Goal: Task Accomplishment & Management: Use online tool/utility

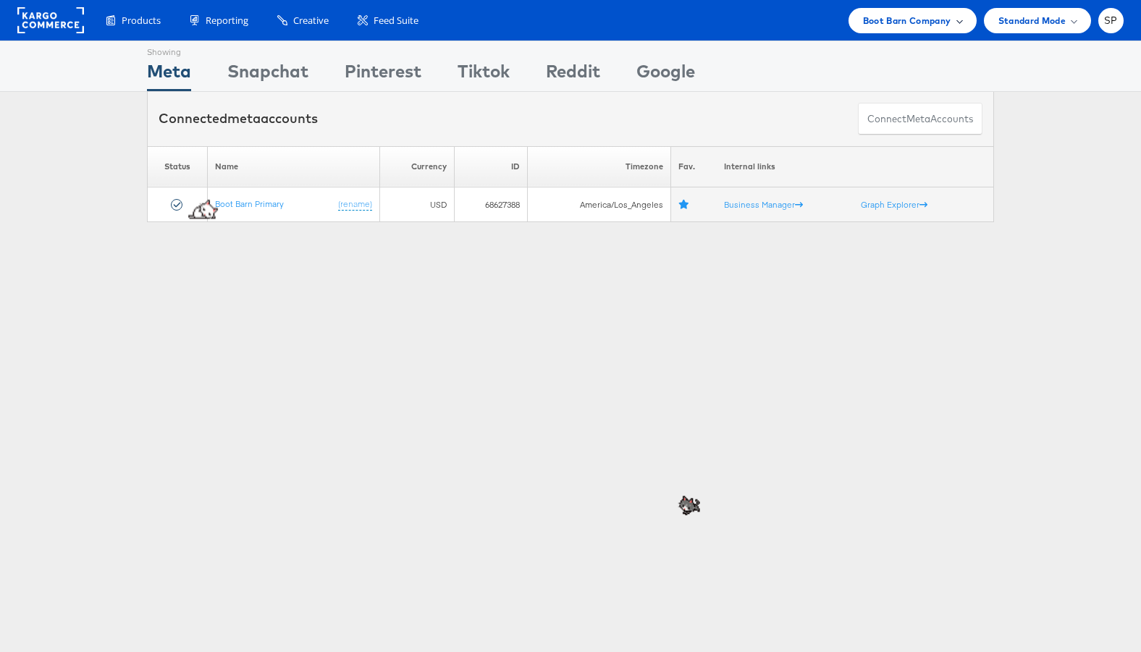
click at [926, 14] on span "Boot Barn Company" at bounding box center [907, 20] width 88 height 15
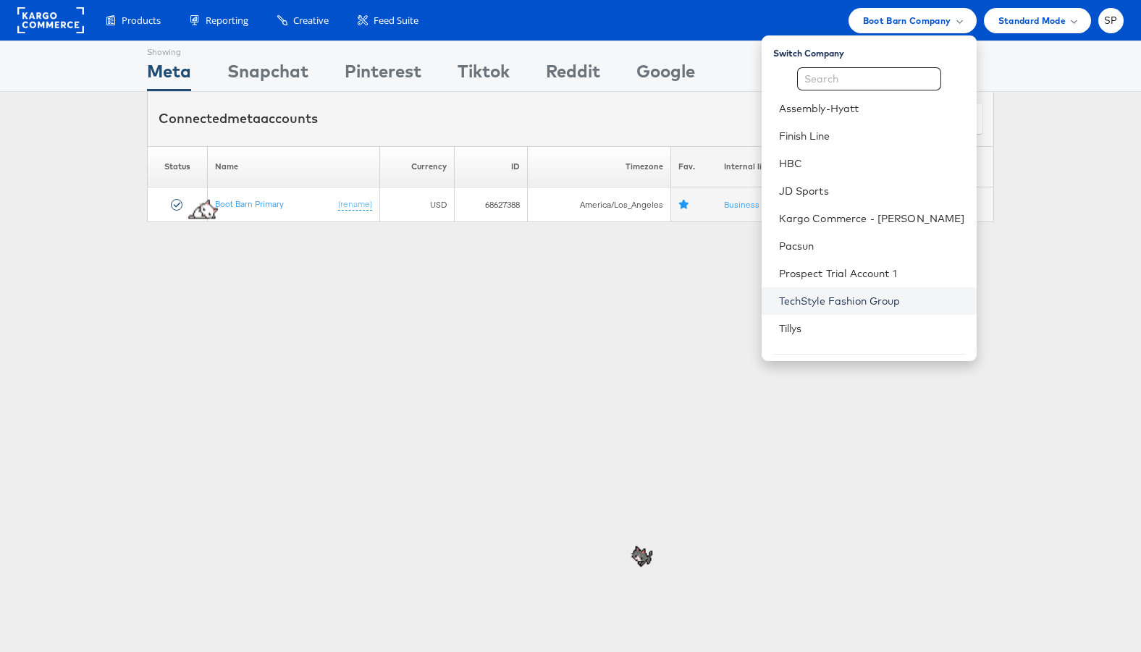
click at [853, 303] on link "TechStyle Fashion Group" at bounding box center [872, 301] width 186 height 14
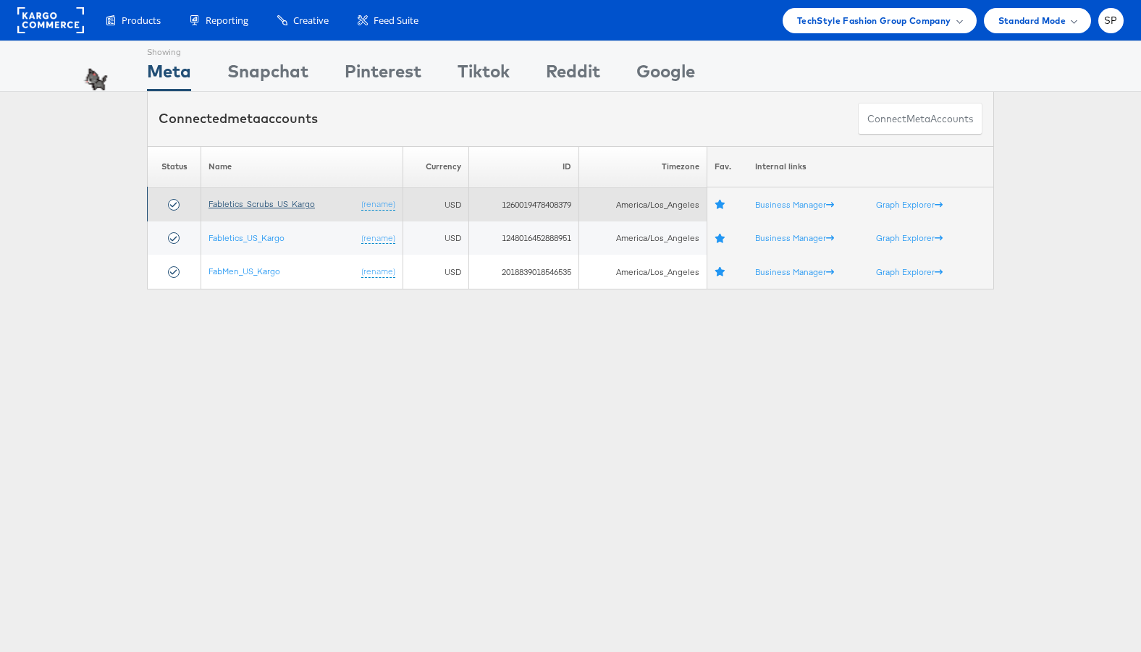
click at [269, 201] on link "Fabletics_Scrubs_US_Kargo" at bounding box center [262, 203] width 106 height 11
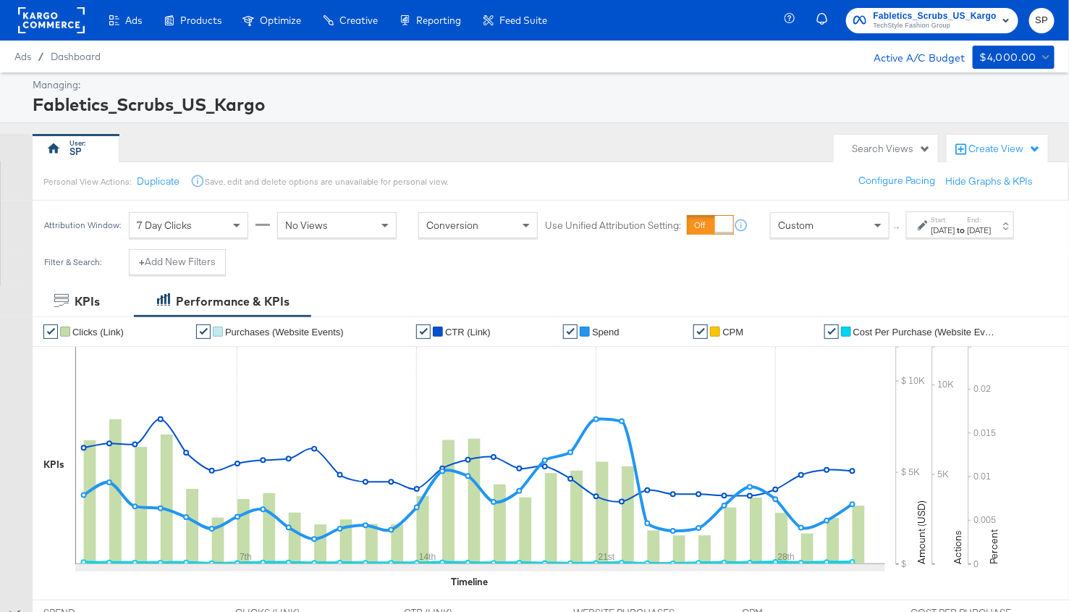
click at [932, 236] on div "Aug 1st 2025" at bounding box center [944, 230] width 24 height 12
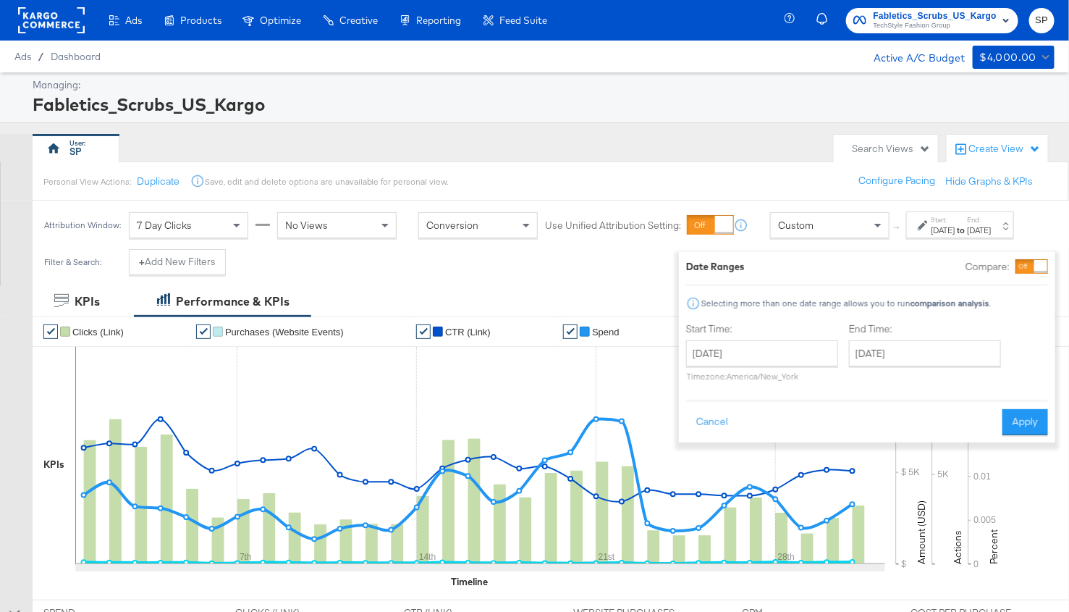
click at [939, 224] on label "Start:" at bounding box center [944, 219] width 24 height 9
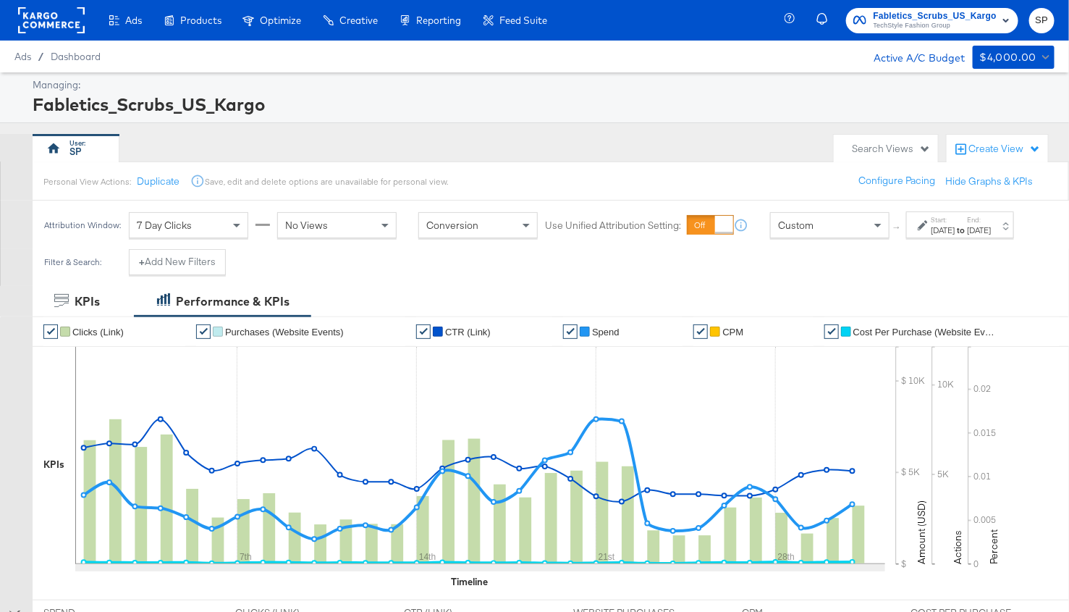
click at [804, 237] on div "Custom" at bounding box center [830, 225] width 118 height 25
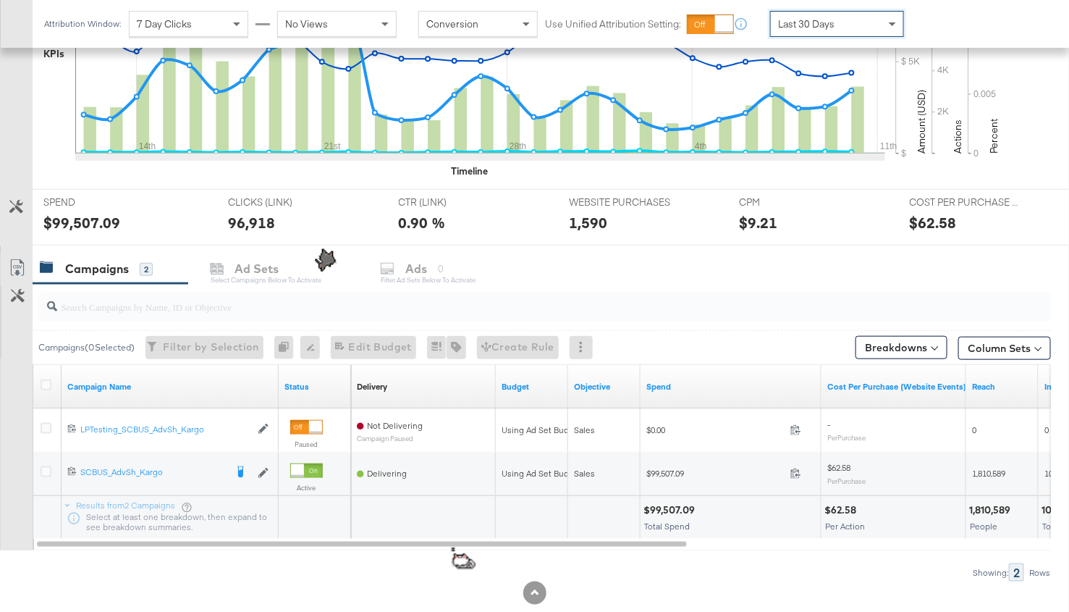
scroll to position [409, 0]
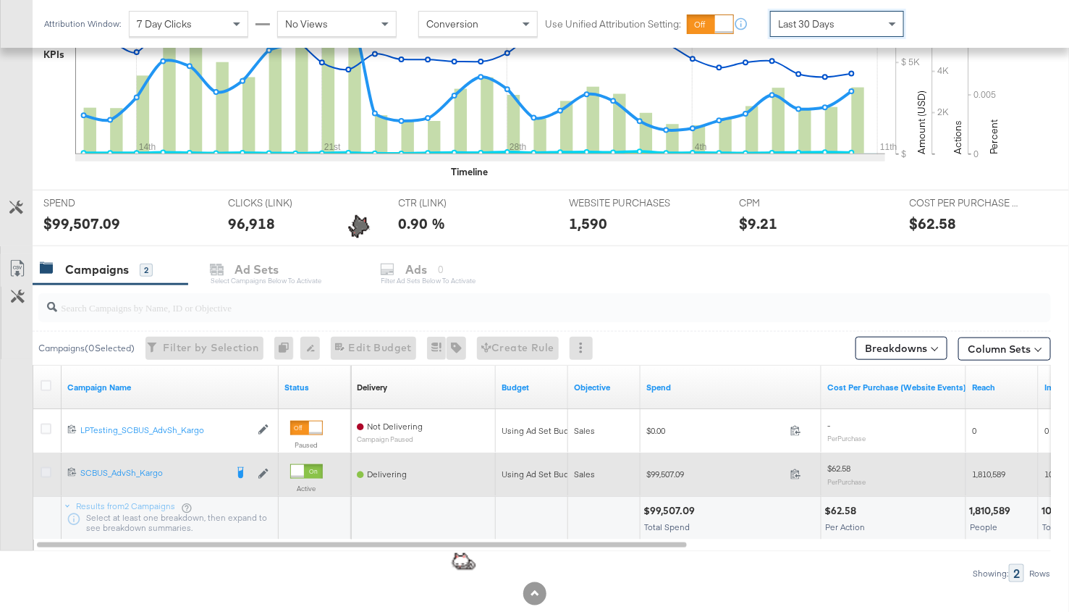
click at [43, 471] on icon at bounding box center [46, 472] width 11 height 11
click at [0, 0] on input "checkbox" at bounding box center [0, 0] width 0 height 0
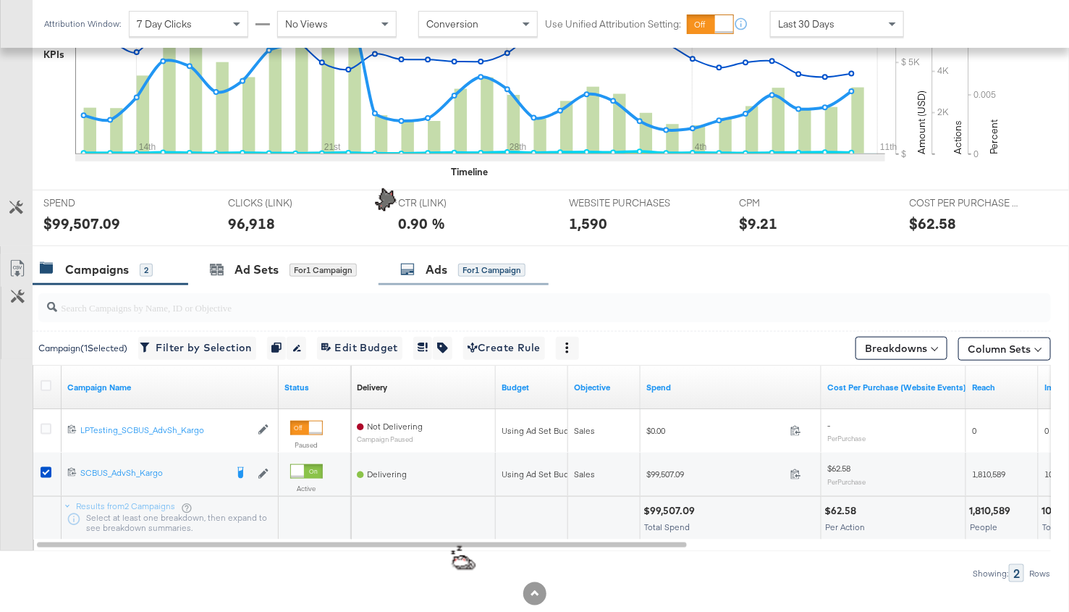
click at [427, 264] on div "Ads" at bounding box center [437, 269] width 22 height 17
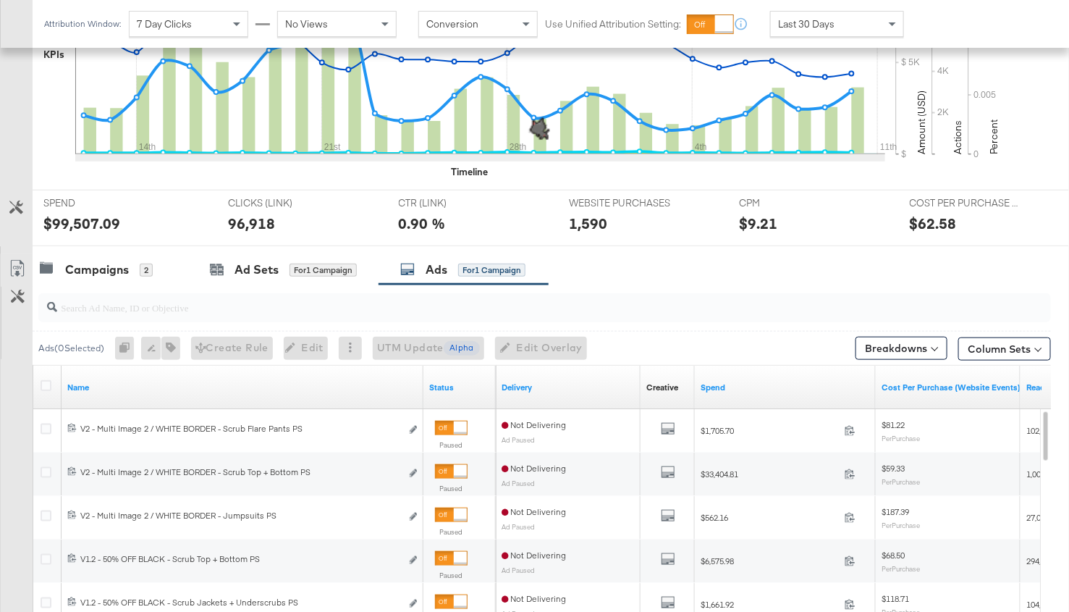
click at [182, 221] on div "$99,507.09" at bounding box center [124, 223] width 163 height 21
drag, startPoint x: 112, startPoint y: 169, endPoint x: 185, endPoint y: 201, distance: 80.1
click at [185, 201] on div "✔ Clicks (Link) ✔ Purchases (Website Events) ✔ CTR (Link) ✔ Spend ✔ CPM ✔ Cost …" at bounding box center [551, 77] width 1037 height 340
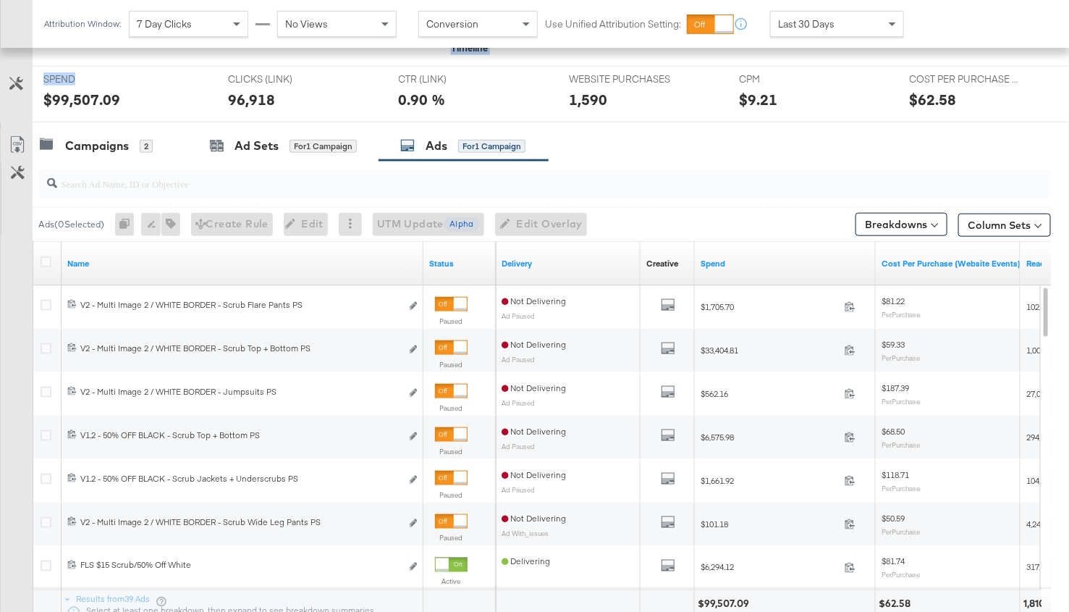
scroll to position [568, 0]
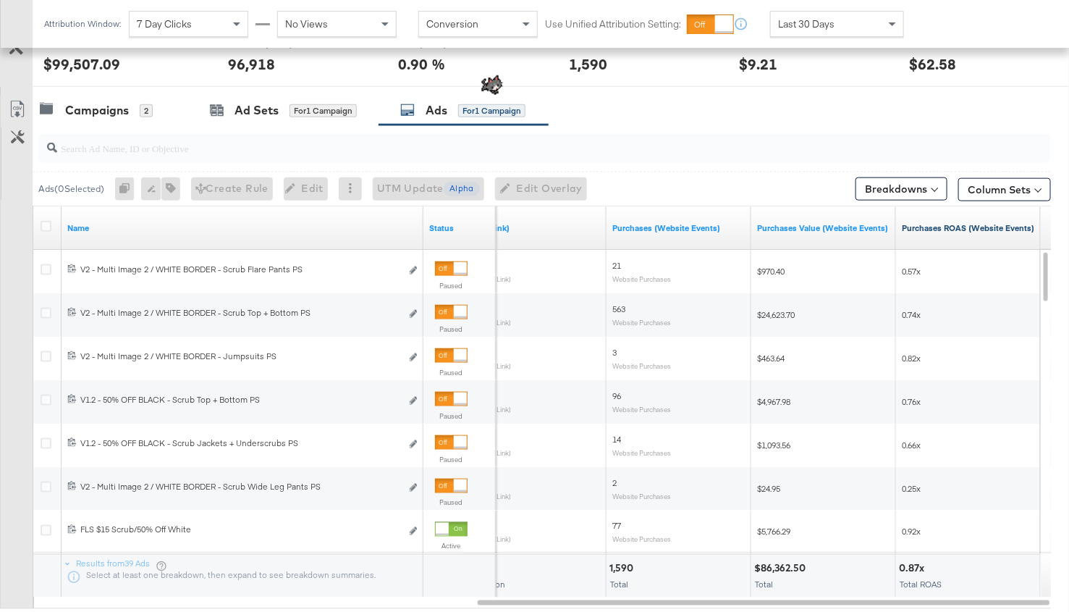
click at [932, 227] on link "Purchases ROAS (Website Events)" at bounding box center [968, 228] width 133 height 12
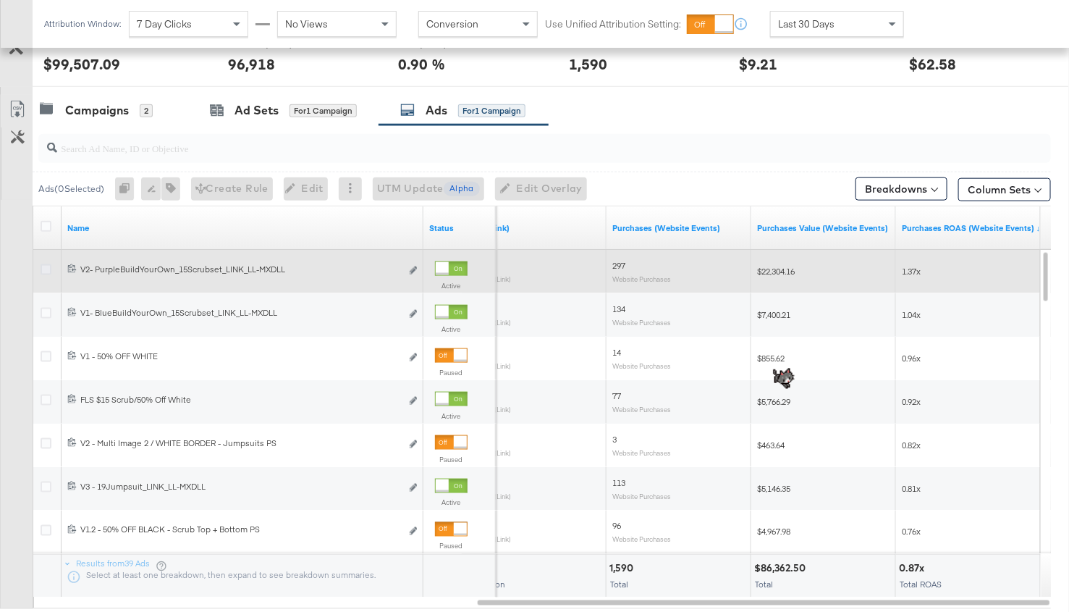
click at [49, 266] on icon at bounding box center [46, 269] width 11 height 11
click at [0, 0] on input "checkbox" at bounding box center [0, 0] width 0 height 0
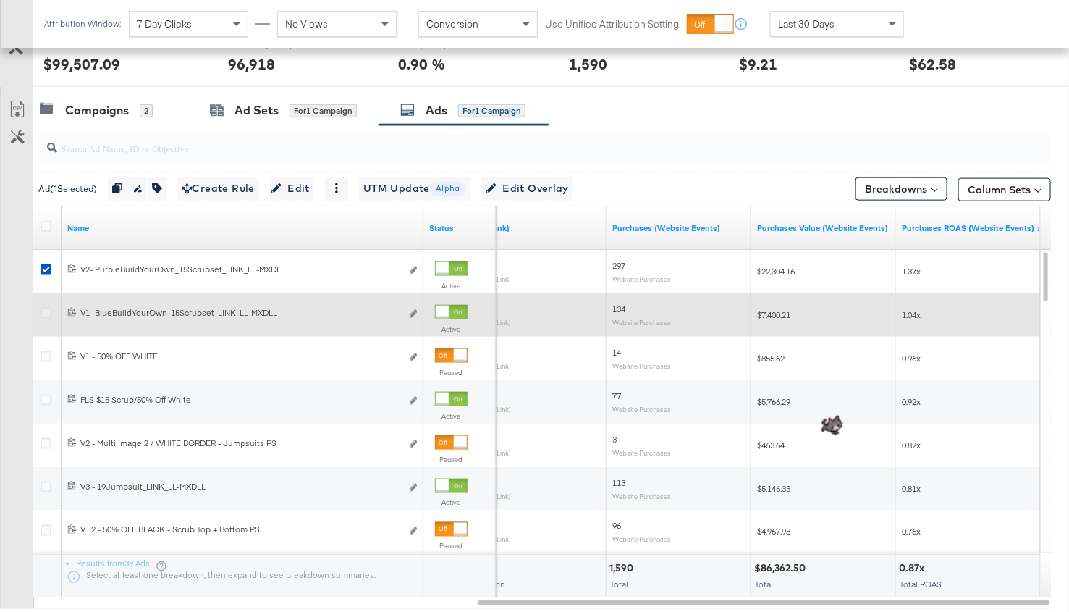
click at [48, 308] on icon at bounding box center [46, 313] width 11 height 11
click at [0, 0] on input "checkbox" at bounding box center [0, 0] width 0 height 0
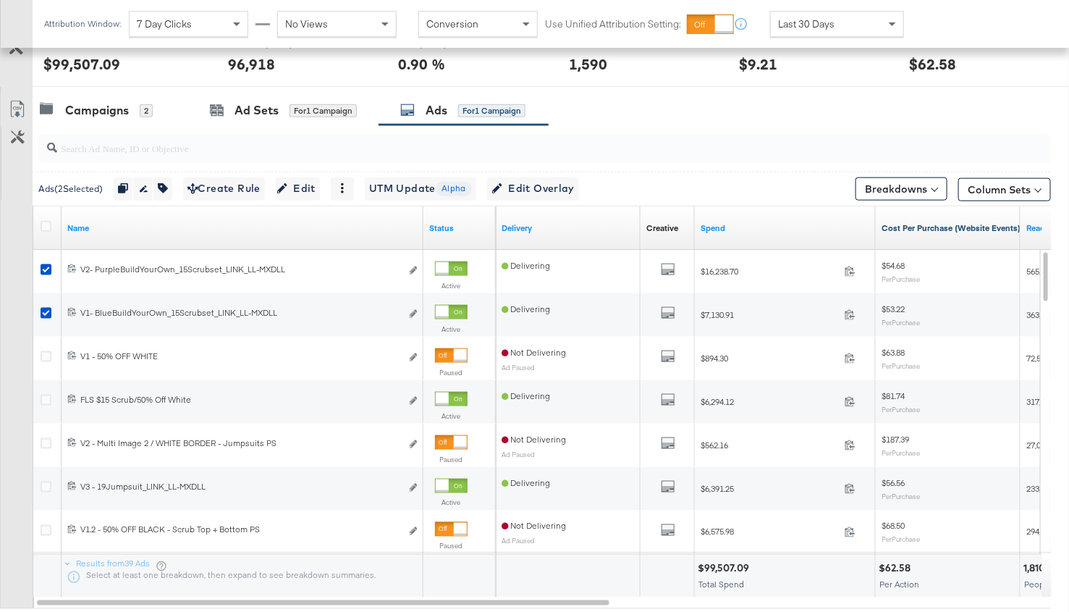
click at [909, 227] on link "Cost Per Purchase (Website Events)" at bounding box center [951, 228] width 139 height 12
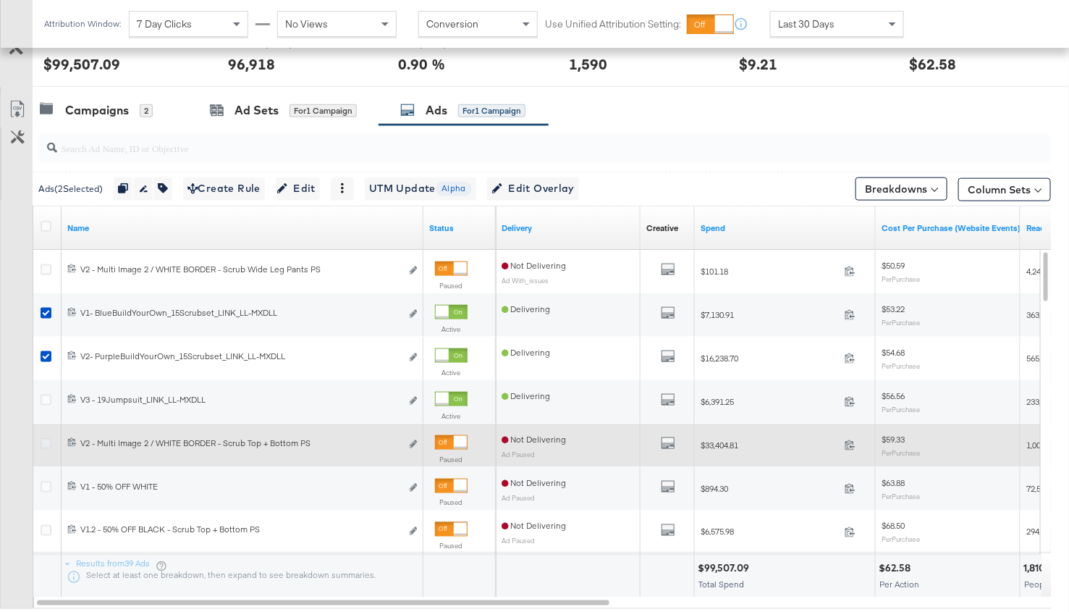
click at [48, 441] on icon at bounding box center [46, 443] width 11 height 11
click at [0, 0] on input "checkbox" at bounding box center [0, 0] width 0 height 0
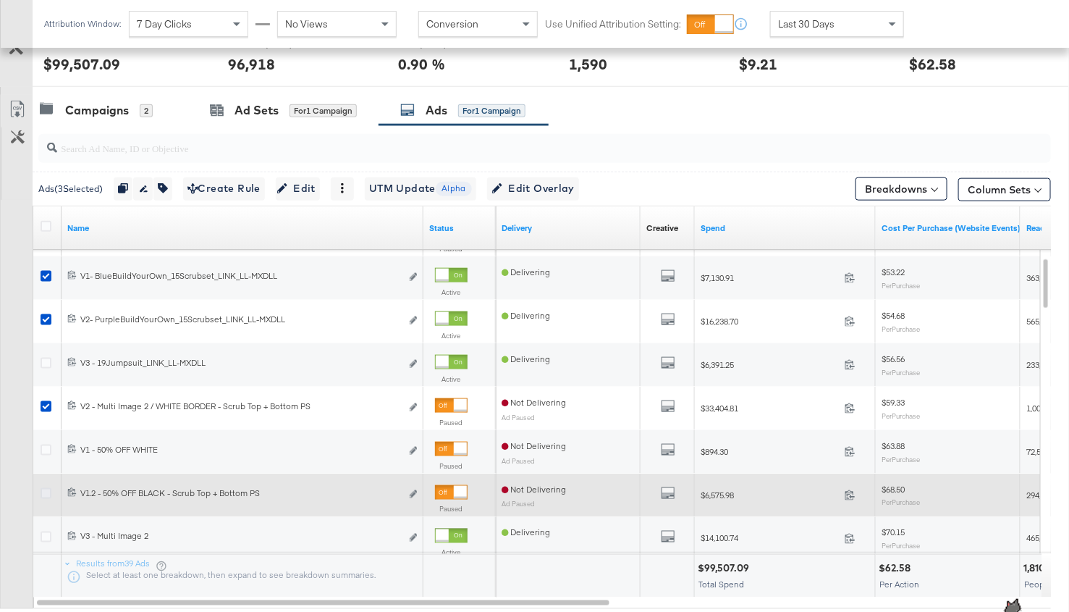
click at [46, 489] on icon at bounding box center [46, 493] width 11 height 11
click at [0, 0] on input "checkbox" at bounding box center [0, 0] width 0 height 0
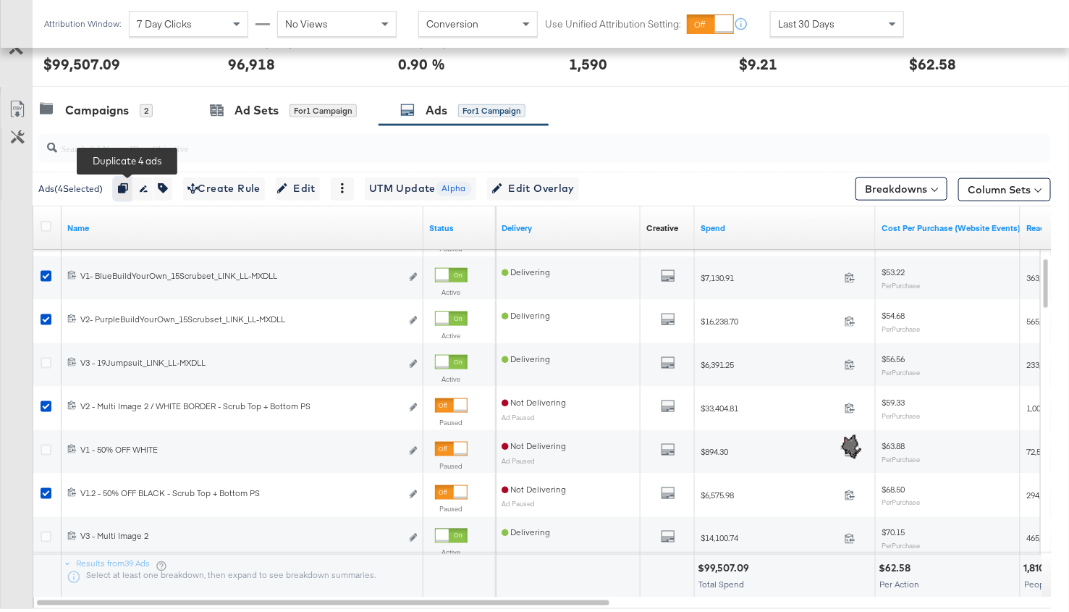
click at [125, 190] on icon "button" at bounding box center [123, 188] width 10 height 10
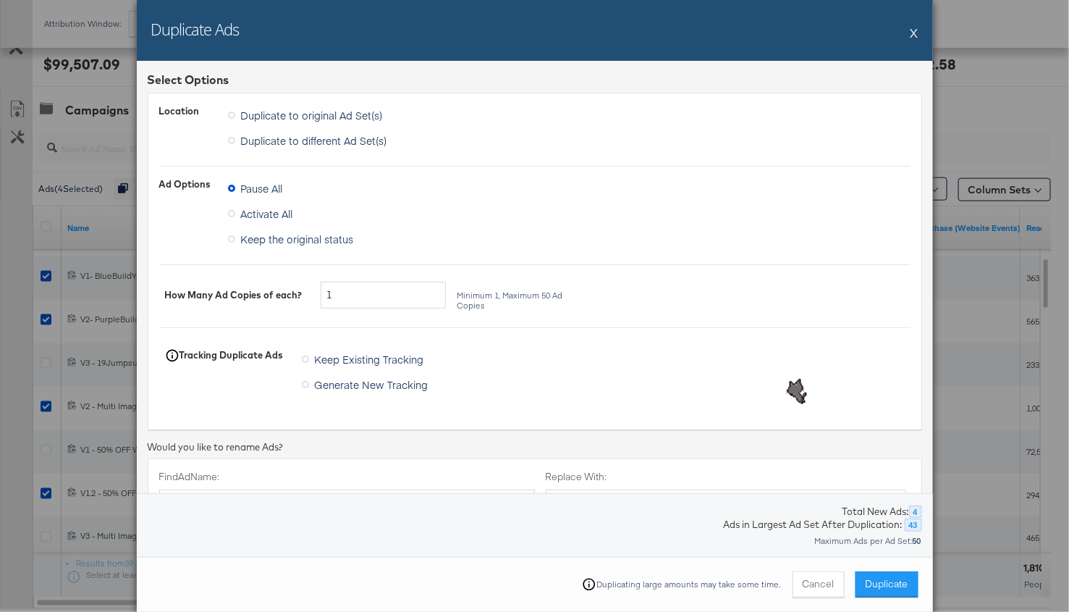
click at [259, 143] on span "Duplicate to different Ad Set(s)" at bounding box center [314, 140] width 146 height 14
click at [0, 0] on input "Duplicate to different Ad Set(s)" at bounding box center [0, 0] width 0 height 0
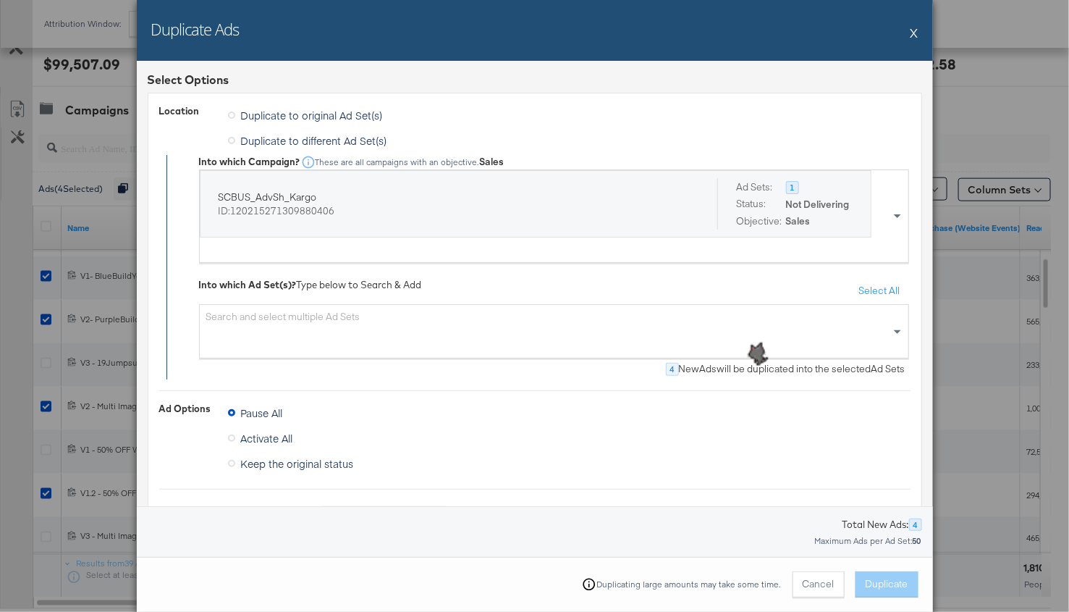
click at [264, 109] on span "Duplicate to original Ad Set(s)" at bounding box center [312, 115] width 142 height 14
click at [0, 0] on input "Duplicate to original Ad Set(s)" at bounding box center [0, 0] width 0 height 0
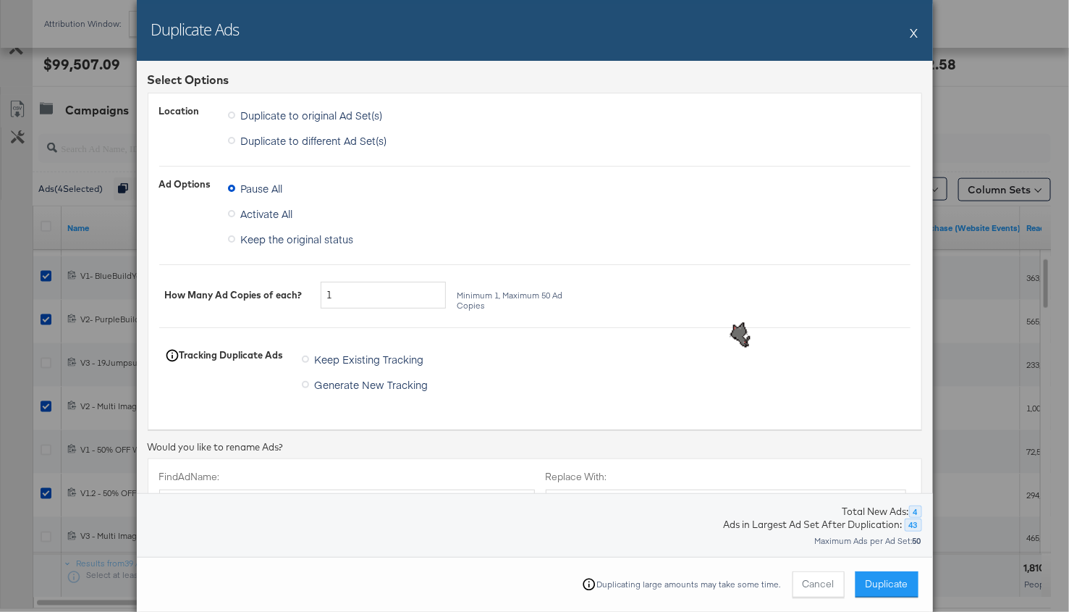
click at [268, 140] on span "Duplicate to different Ad Set(s)" at bounding box center [314, 140] width 146 height 14
click at [0, 0] on input "Duplicate to different Ad Set(s)" at bounding box center [0, 0] width 0 height 0
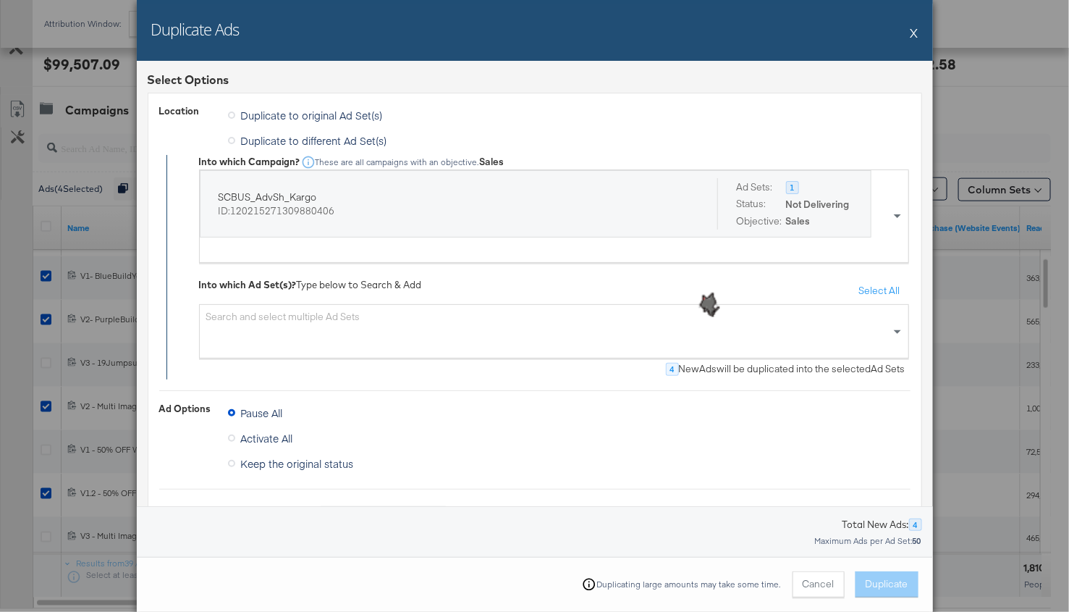
scroll to position [1, 0]
click at [309, 253] on div "SCBUS_AdvSh_Kargo ID: 120215271309880406 Ad Sets: Status: Objective: 1 Not Deli…" at bounding box center [545, 215] width 691 height 92
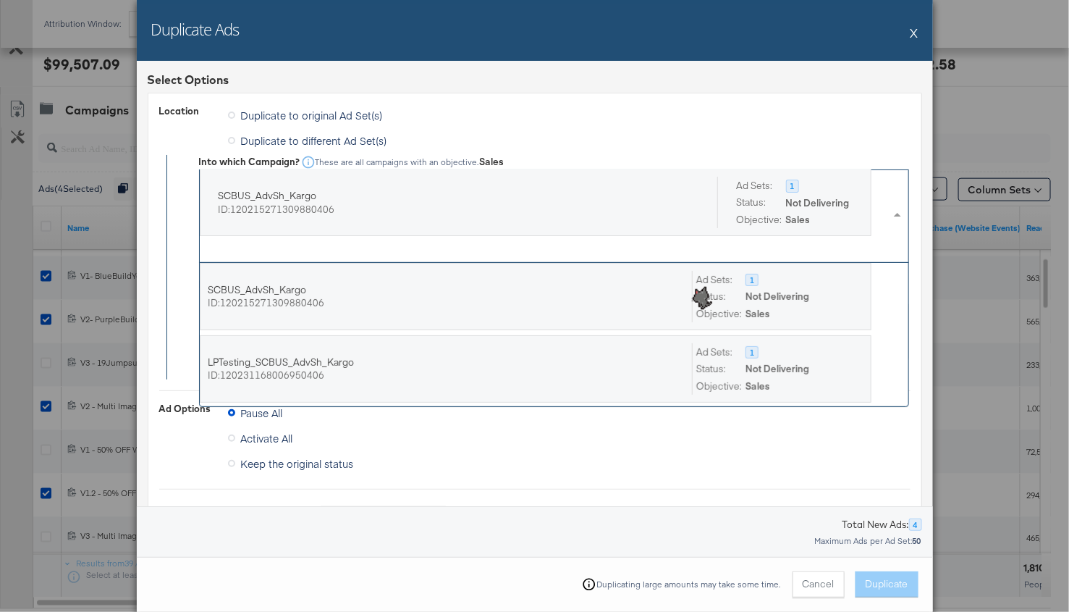
scroll to position [143, 709]
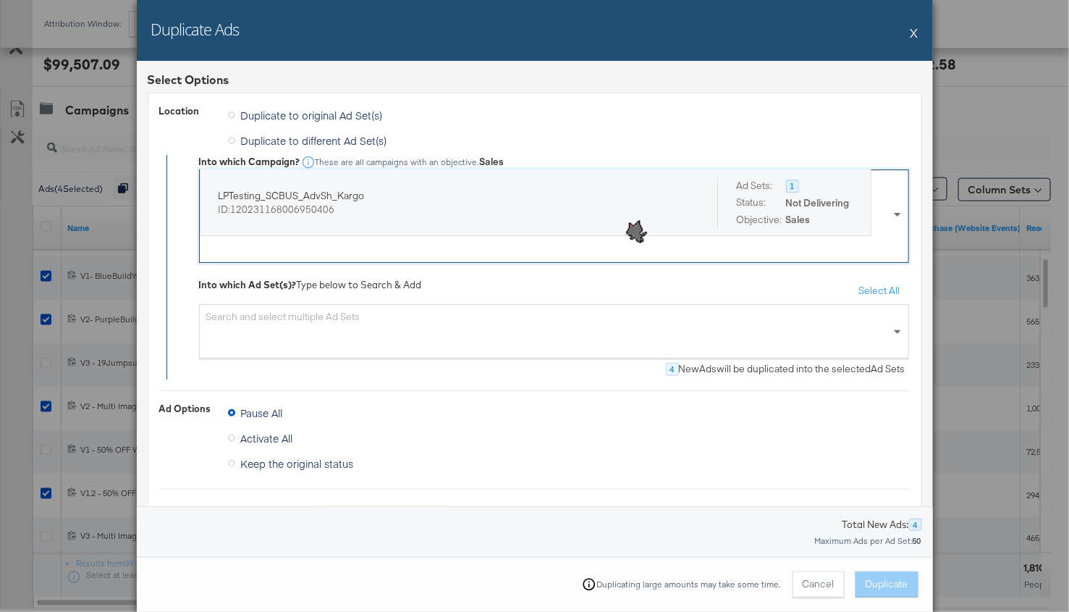
click at [313, 334] on div "Search and select multiple Ad Sets" at bounding box center [554, 331] width 710 height 54
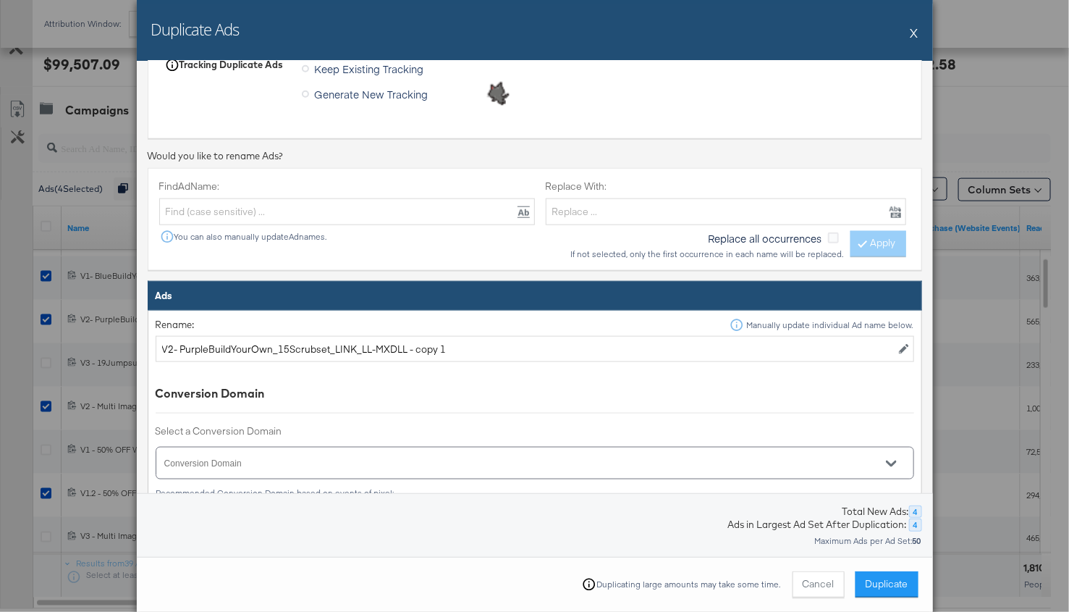
scroll to position [554, 0]
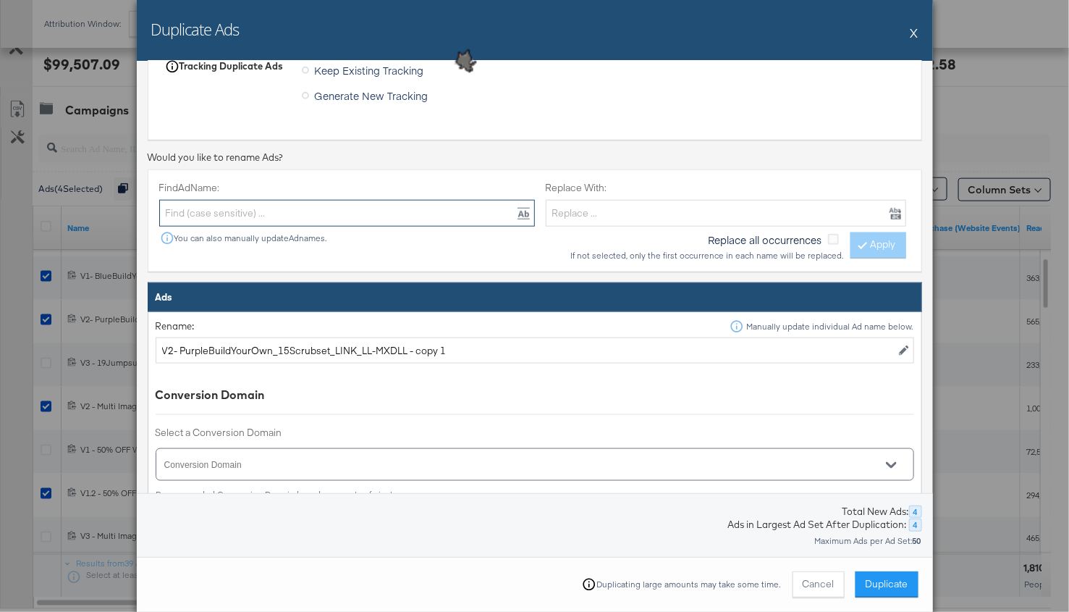
click at [357, 209] on input "text" at bounding box center [347, 213] width 376 height 27
type input "- copy 1"
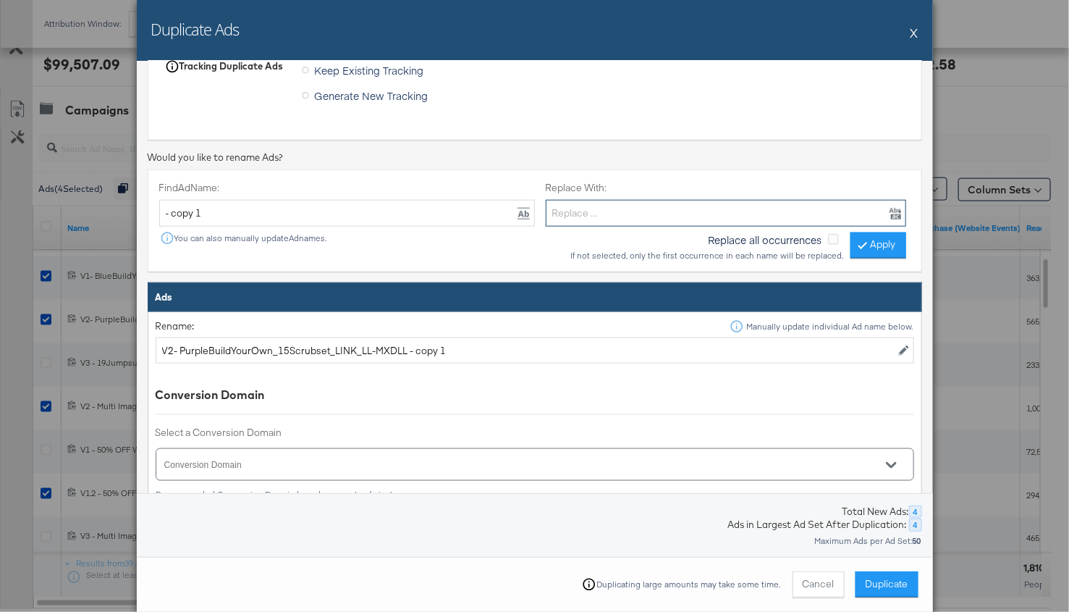
click at [631, 218] on input "text" at bounding box center [726, 213] width 361 height 27
click at [874, 248] on button "Apply" at bounding box center [879, 245] width 56 height 26
type input "V2- PurpleBuildYourOwn_15Scrubset_LINK_LL-MXDLL"
type input "V1- BlueBuildYourOwn_15Scrubset_LINK_LL-MXDLL"
type input "V2 - Multi Image 2 / WHITE BORDER - Scrub Top + Bottom PS"
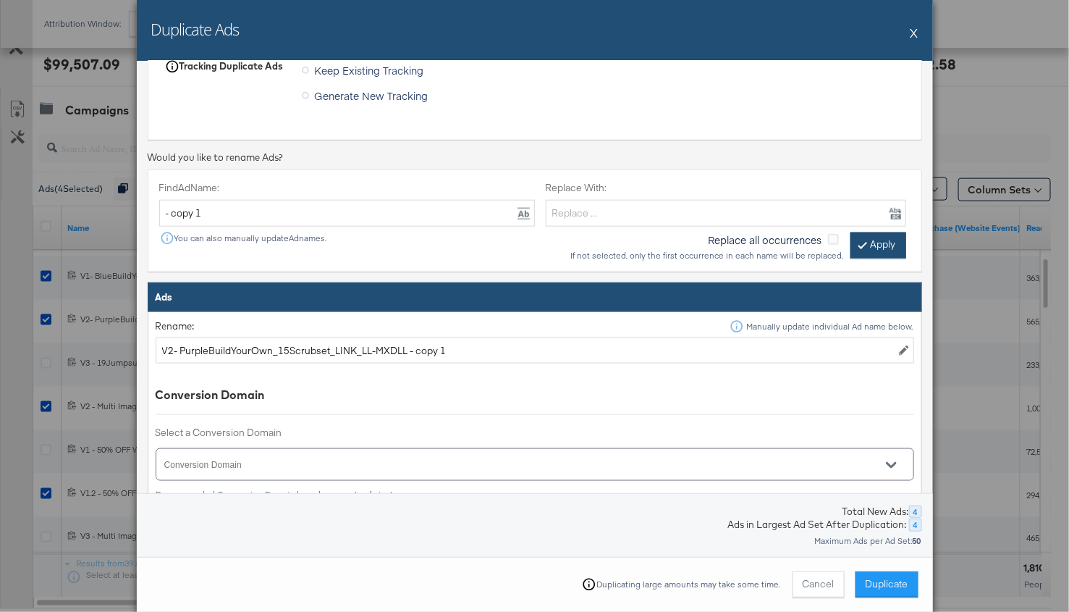
type input "V1.2 - 50% OFF BLACK - Scrub Top + Bottom PS"
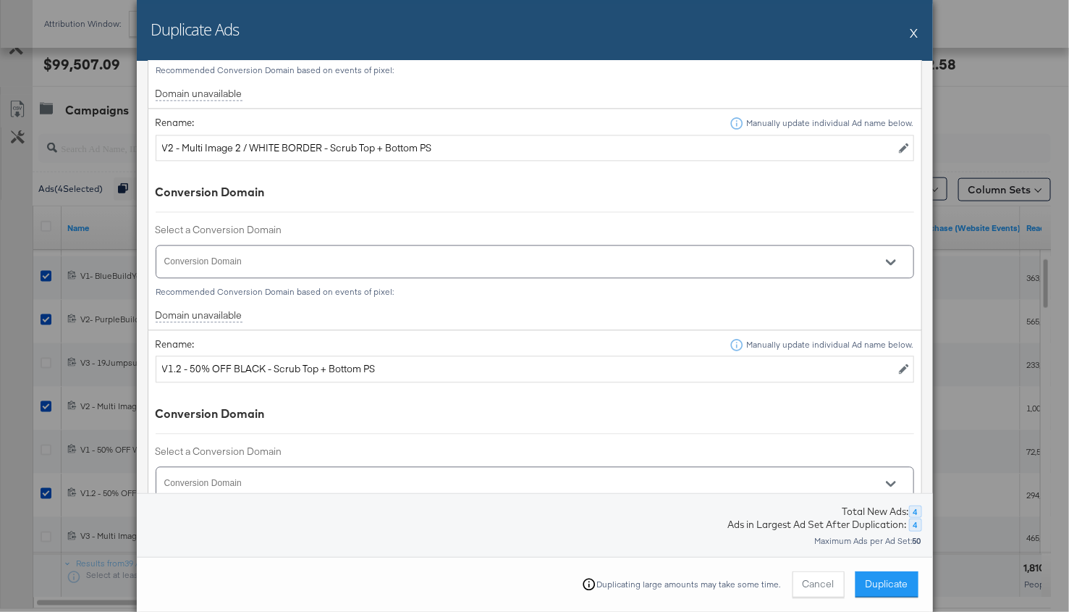
scroll to position [1391, 0]
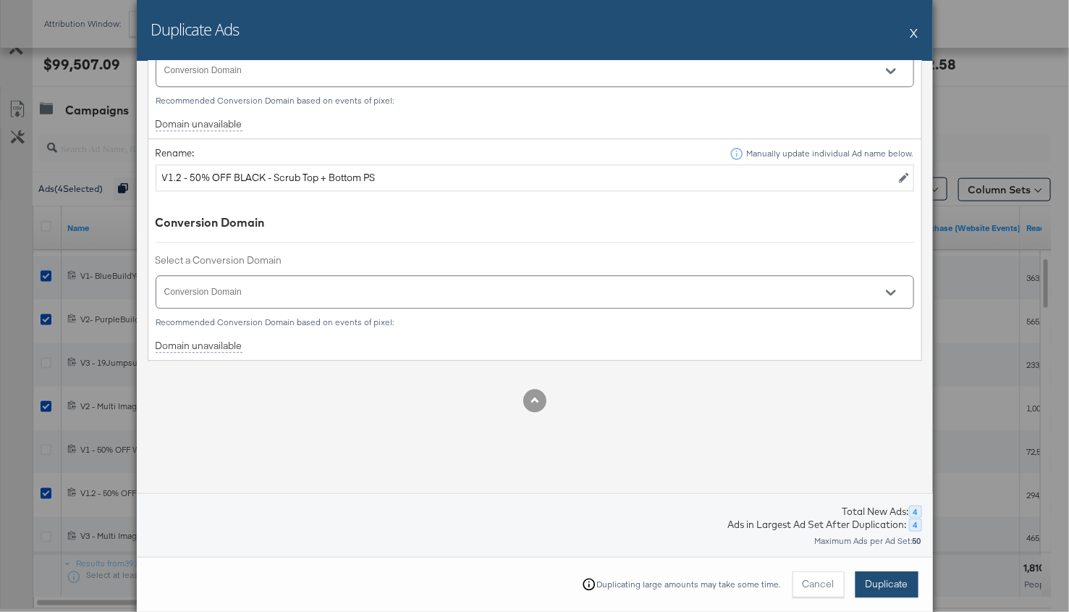
click at [887, 579] on span "Duplicate" at bounding box center [887, 584] width 43 height 14
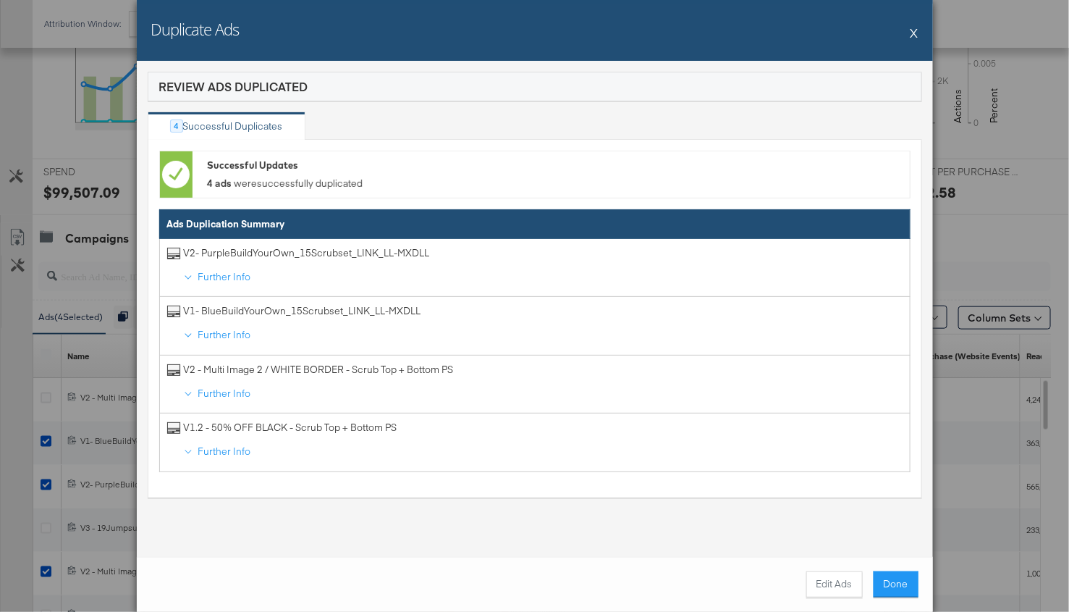
scroll to position [568, 0]
